Goal: Task Accomplishment & Management: Manage account settings

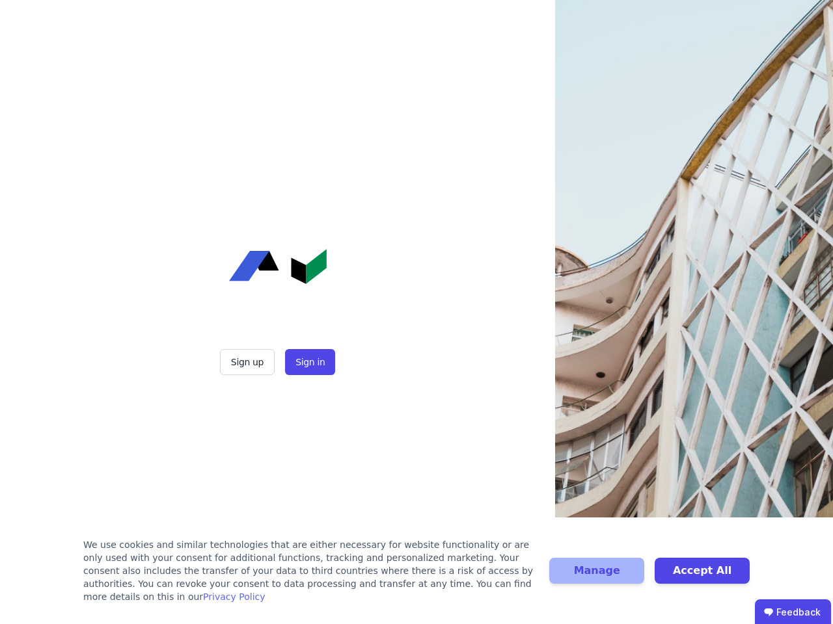
click at [416, 312] on div "Sign up Sign in" at bounding box center [277, 312] width 325 height 624
click at [248, 362] on button "Sign up" at bounding box center [247, 362] width 55 height 26
click at [308, 362] on button "Sign in" at bounding box center [310, 362] width 50 height 26
click at [416, 578] on div "We use cookies and similar technologies that are either necessary for website f…" at bounding box center [308, 571] width 450 height 65
click at [596, 578] on button "Manage" at bounding box center [596, 571] width 95 height 26
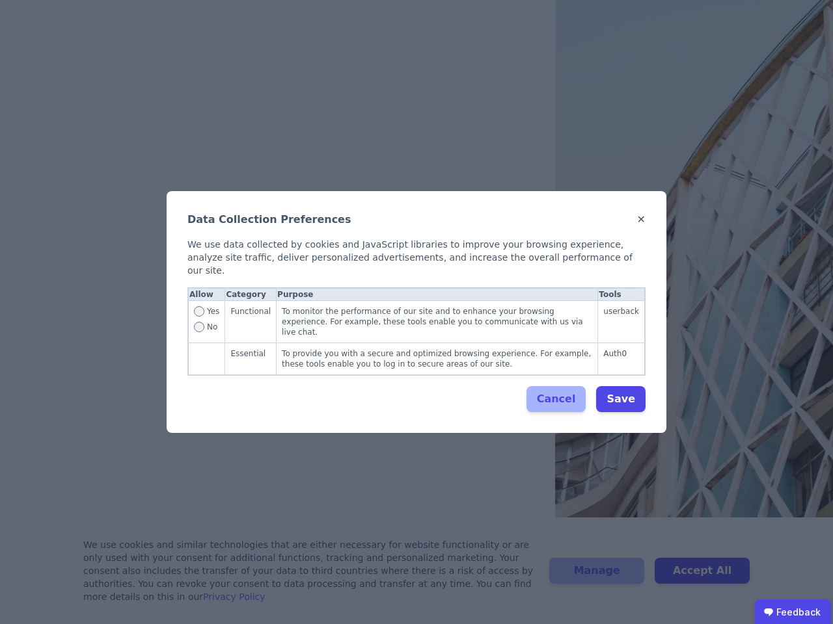
click at [702, 578] on div "Data Collection Preferences ✕ We use data collected by cookies and JavaScript l…" at bounding box center [416, 312] width 833 height 624
click at [792, 612] on ubdiv "Feedback" at bounding box center [793, 613] width 76 height 26
